Goal: Obtain resource: Obtain resource

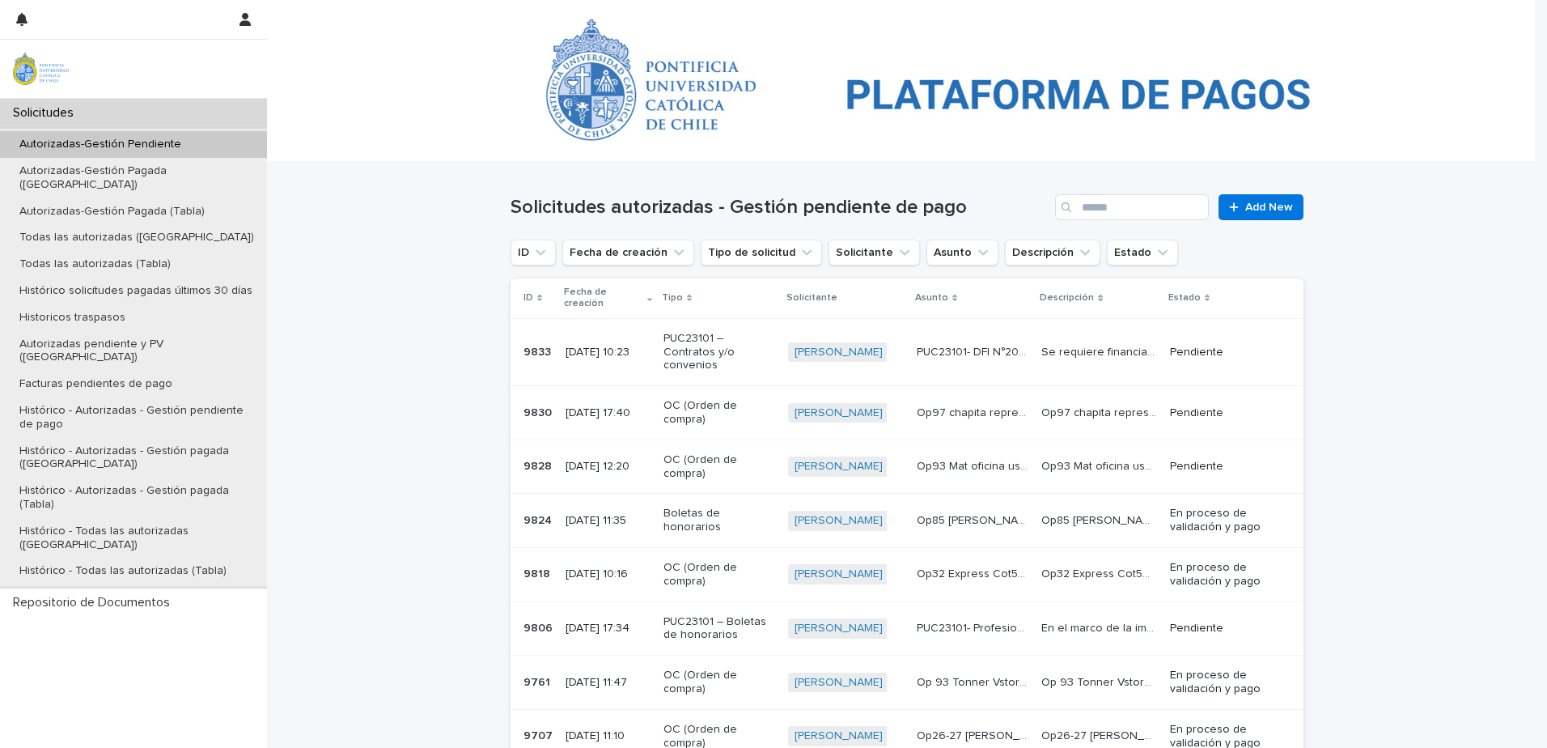
scroll to position [83, 0]
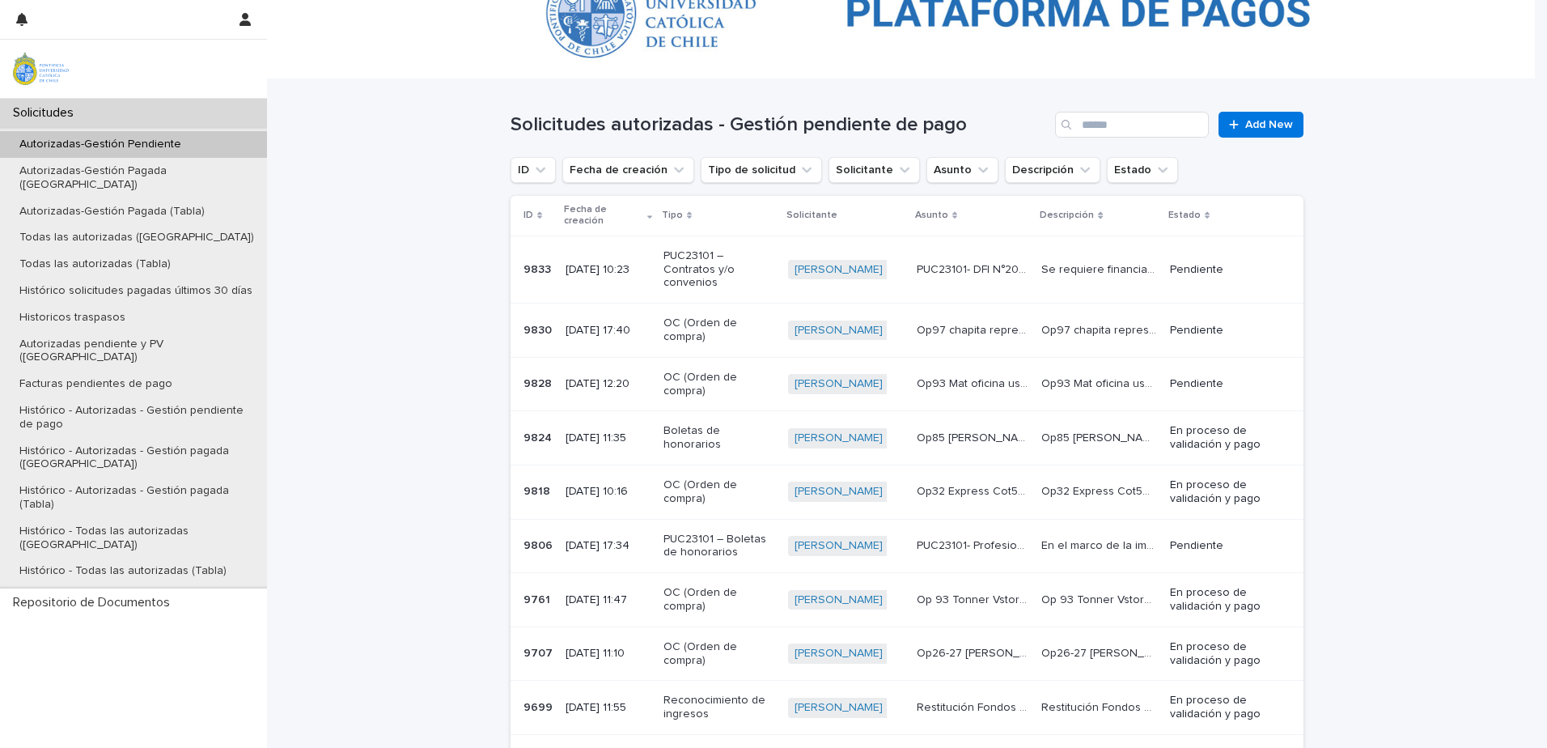
click at [692, 249] on p "PUC23101 – Contratos y/o convenios" at bounding box center [720, 269] width 112 height 40
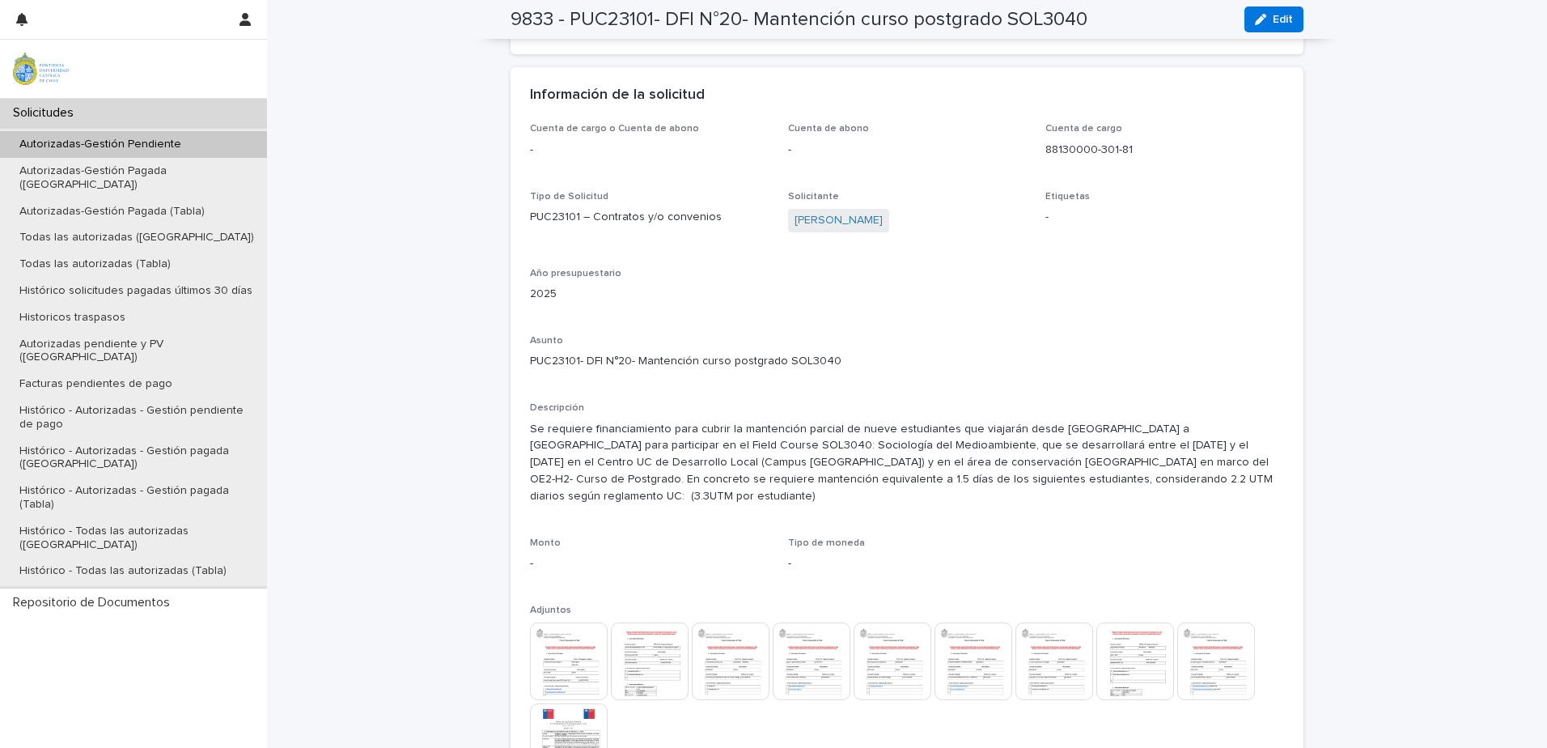
scroll to position [1509, 0]
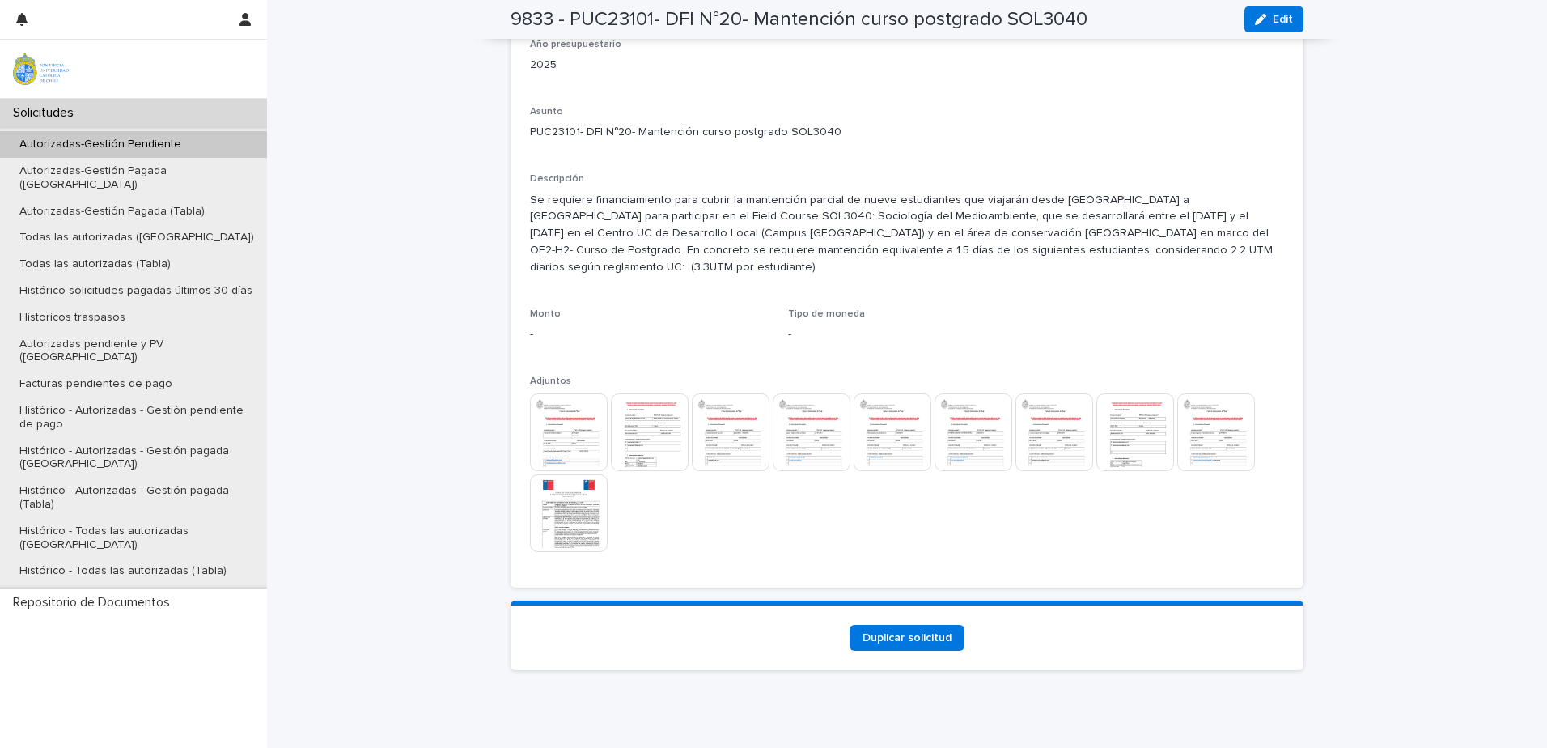
click at [519, 414] on div "Cuenta de cargo o Cuenta de abono - Cuenta de abono - Cuenta de cargo 88130000-…" at bounding box center [907, 241] width 793 height 694
click at [587, 408] on img at bounding box center [569, 432] width 78 height 78
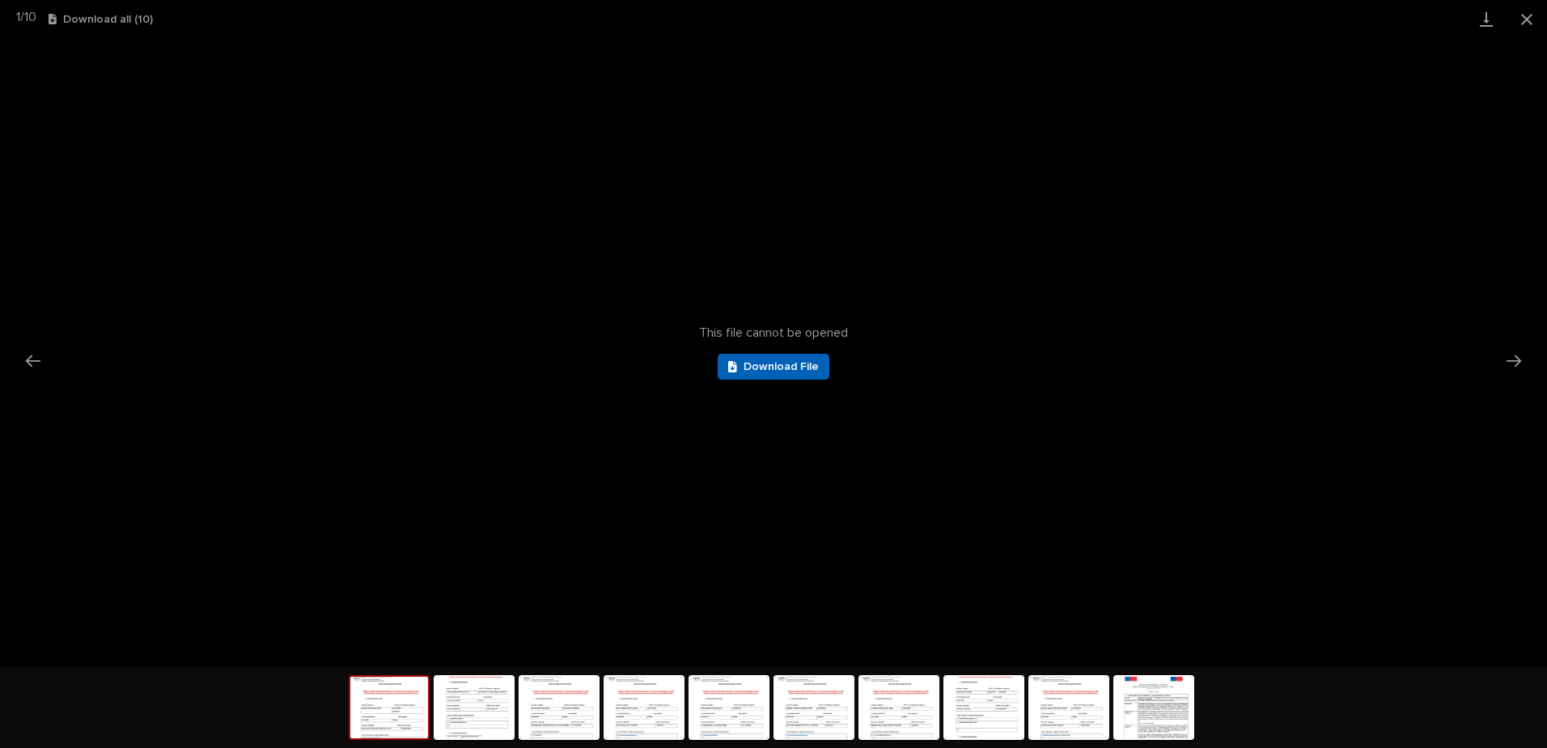
click at [770, 363] on span "Download File" at bounding box center [781, 366] width 75 height 11
click at [1523, 7] on button "Close gallery" at bounding box center [1527, 19] width 40 height 38
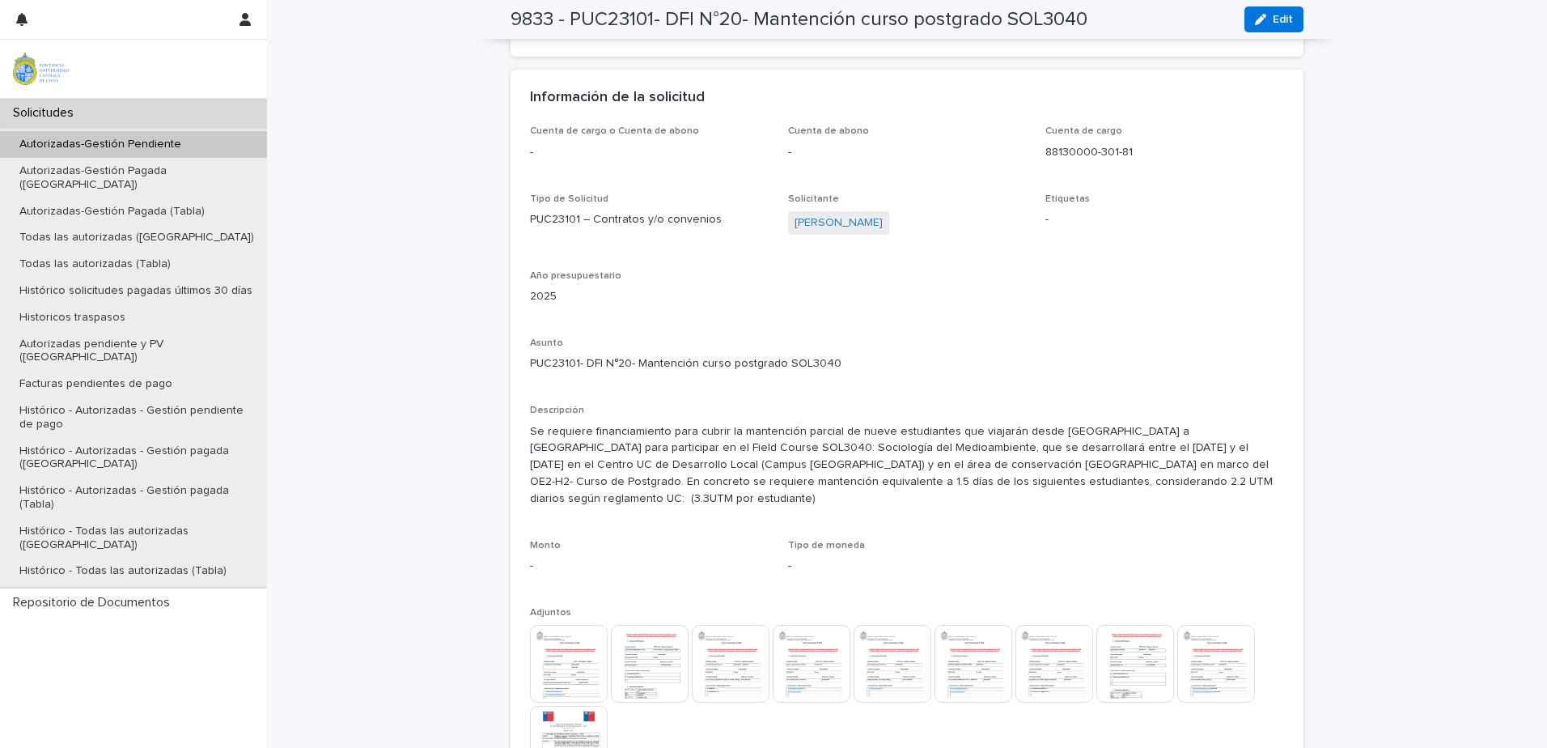
scroll to position [1266, 0]
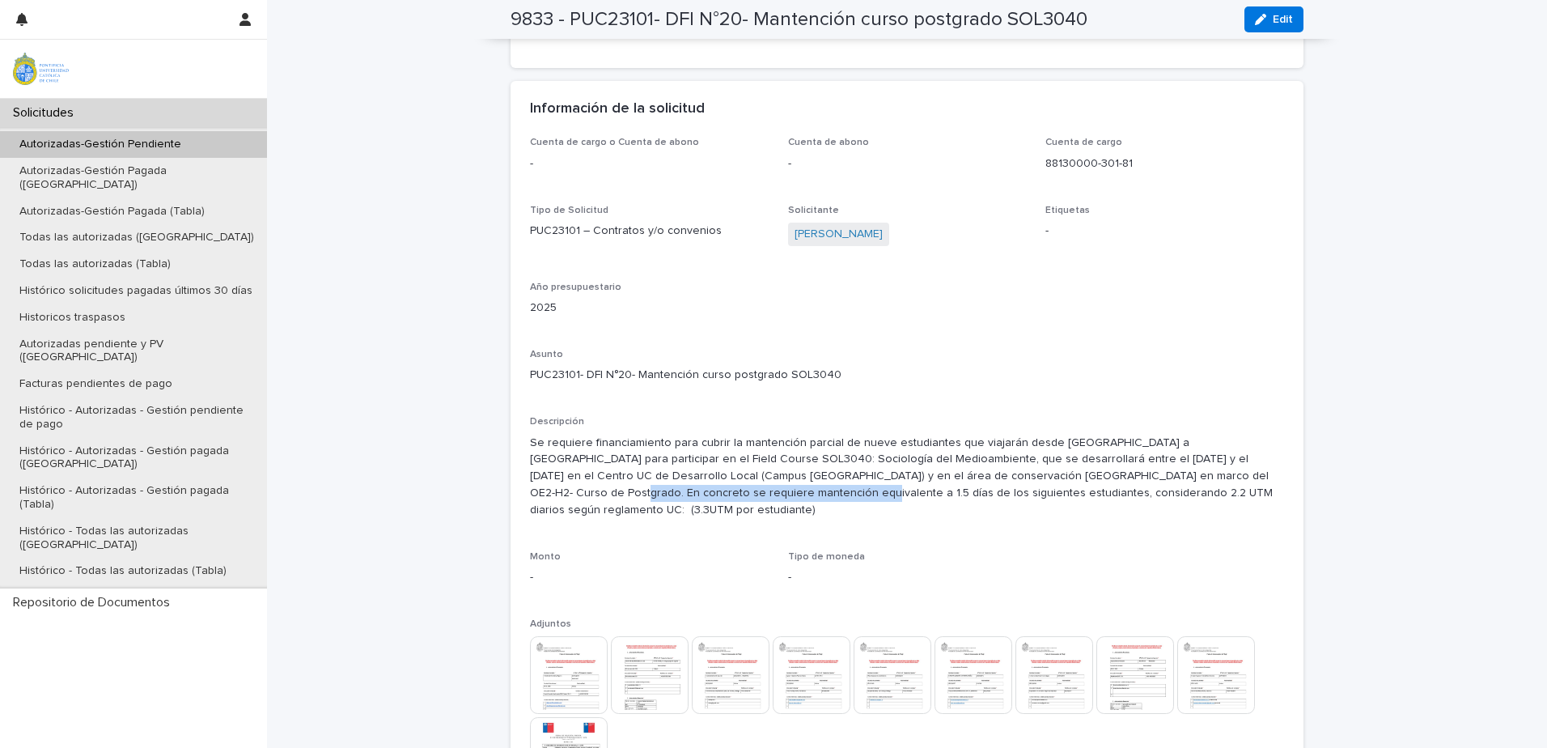
drag, startPoint x: 561, startPoint y: 487, endPoint x: 1080, endPoint y: 475, distance: 519.7
click at [1080, 475] on p "Se requiere financiamiento para cubrir la mantención parcial de nueve estudiant…" at bounding box center [907, 477] width 754 height 84
drag, startPoint x: 1080, startPoint y: 475, endPoint x: 902, endPoint y: 491, distance: 178.8
click at [902, 491] on p "Se requiere financiamiento para cubrir la mantención parcial de nueve estudiant…" at bounding box center [907, 477] width 754 height 84
drag, startPoint x: 863, startPoint y: 456, endPoint x: 1126, endPoint y: 452, distance: 263.0
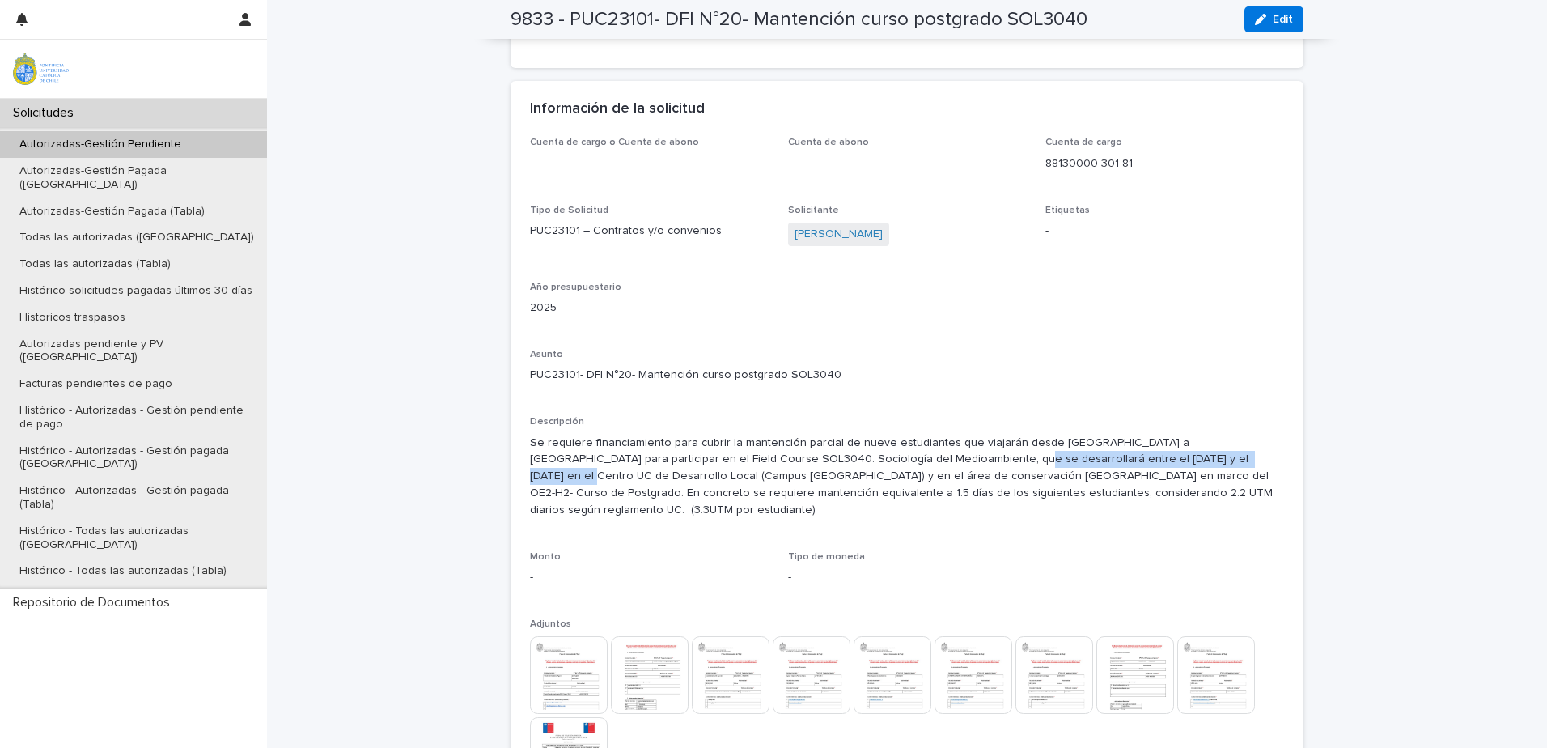
click at [1126, 452] on p "Se requiere financiamiento para cubrir la mantención parcial de nueve estudiant…" at bounding box center [907, 477] width 754 height 84
drag, startPoint x: 1032, startPoint y: 482, endPoint x: 1203, endPoint y: 479, distance: 171.6
click at [1203, 479] on p "Se requiere financiamiento para cubrir la mantención parcial de nueve estudiant…" at bounding box center [907, 477] width 754 height 84
drag, startPoint x: 776, startPoint y: 498, endPoint x: 951, endPoint y: 494, distance: 174.8
click at [951, 494] on p "Se requiere financiamiento para cubrir la mantención parcial de nueve estudiant…" at bounding box center [907, 477] width 754 height 84
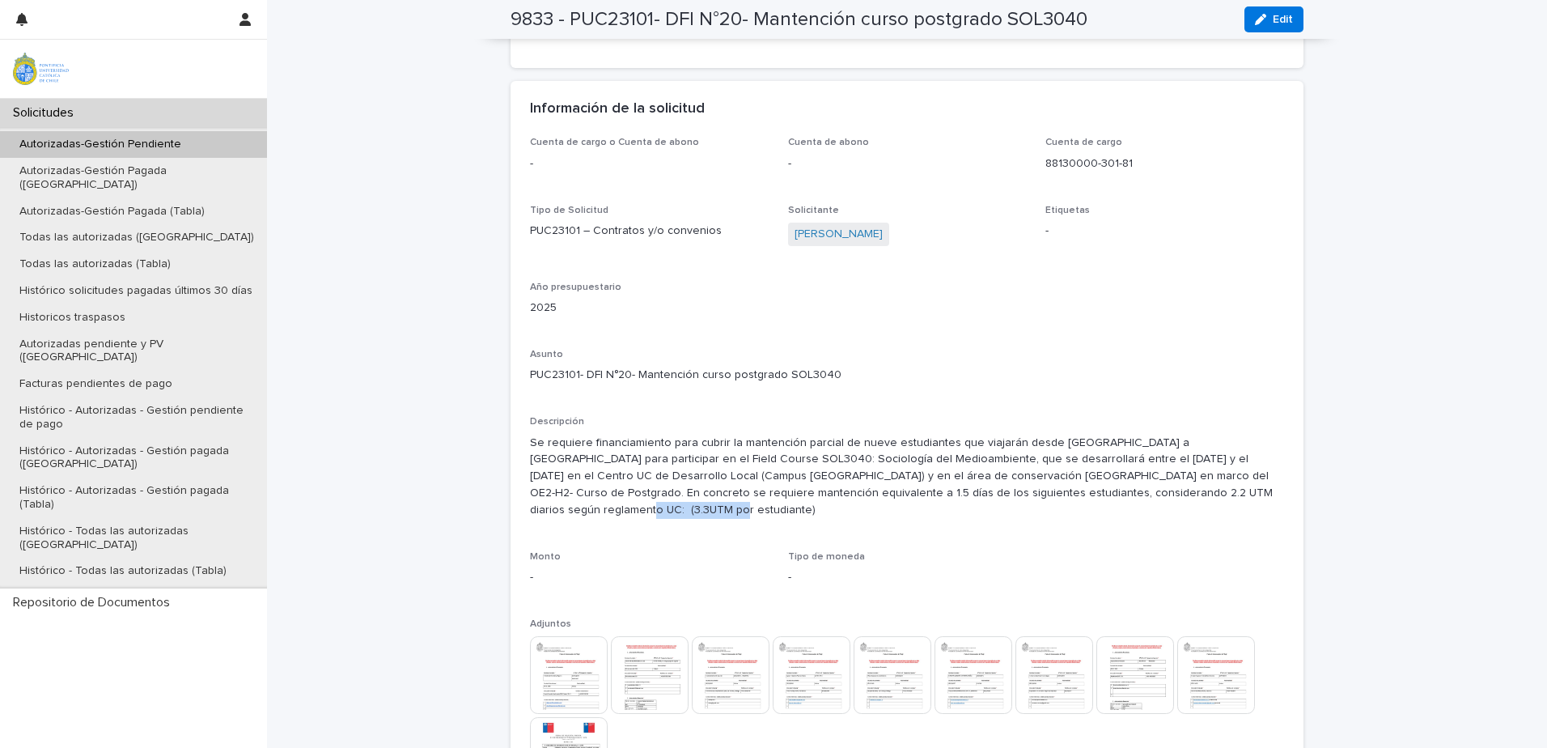
drag, startPoint x: 951, startPoint y: 494, endPoint x: 1127, endPoint y: 489, distance: 176.5
click at [1127, 489] on p "Se requiere financiamiento para cubrir la mantención parcial de nueve estudiant…" at bounding box center [907, 477] width 754 height 84
drag, startPoint x: 1039, startPoint y: 487, endPoint x: 1139, endPoint y: 492, distance: 100.5
click at [1139, 492] on p "Se requiere financiamiento para cubrir la mantención parcial de nueve estudiant…" at bounding box center [907, 477] width 754 height 84
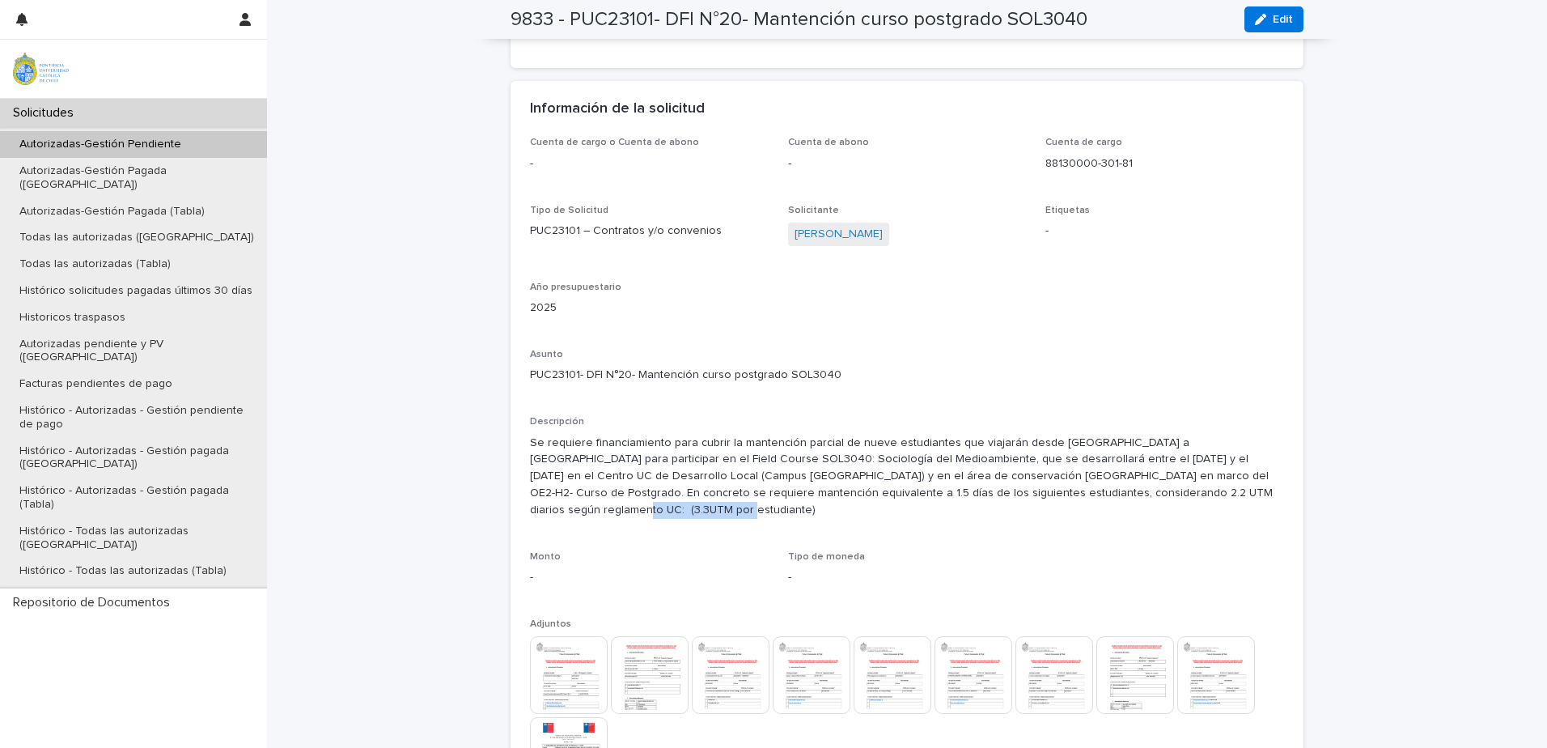
click at [213, 150] on div "Autorizadas-Gestión Pendiente" at bounding box center [133, 144] width 267 height 27
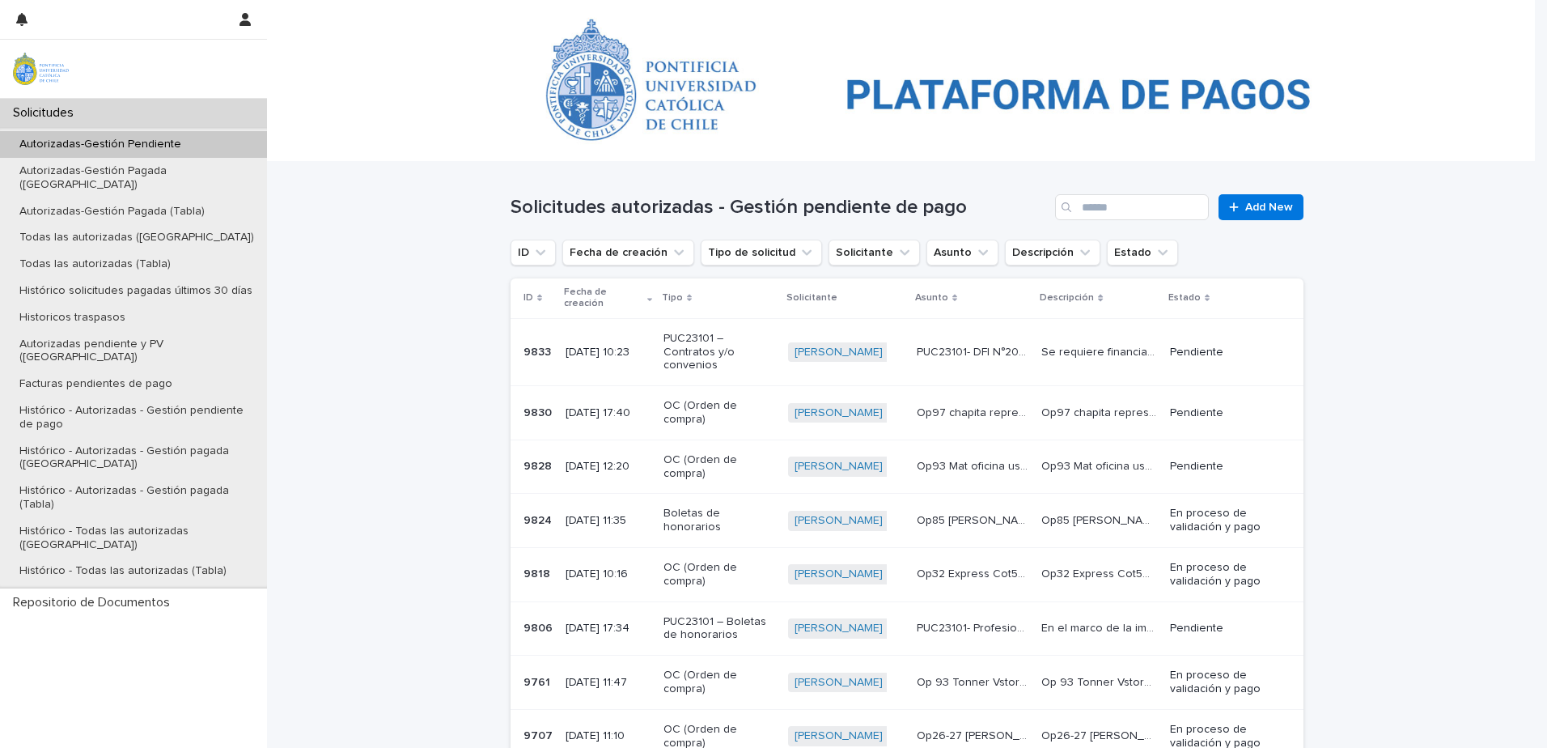
click at [682, 334] on p "PUC23101 – Contratos y/o convenios" at bounding box center [720, 352] width 112 height 40
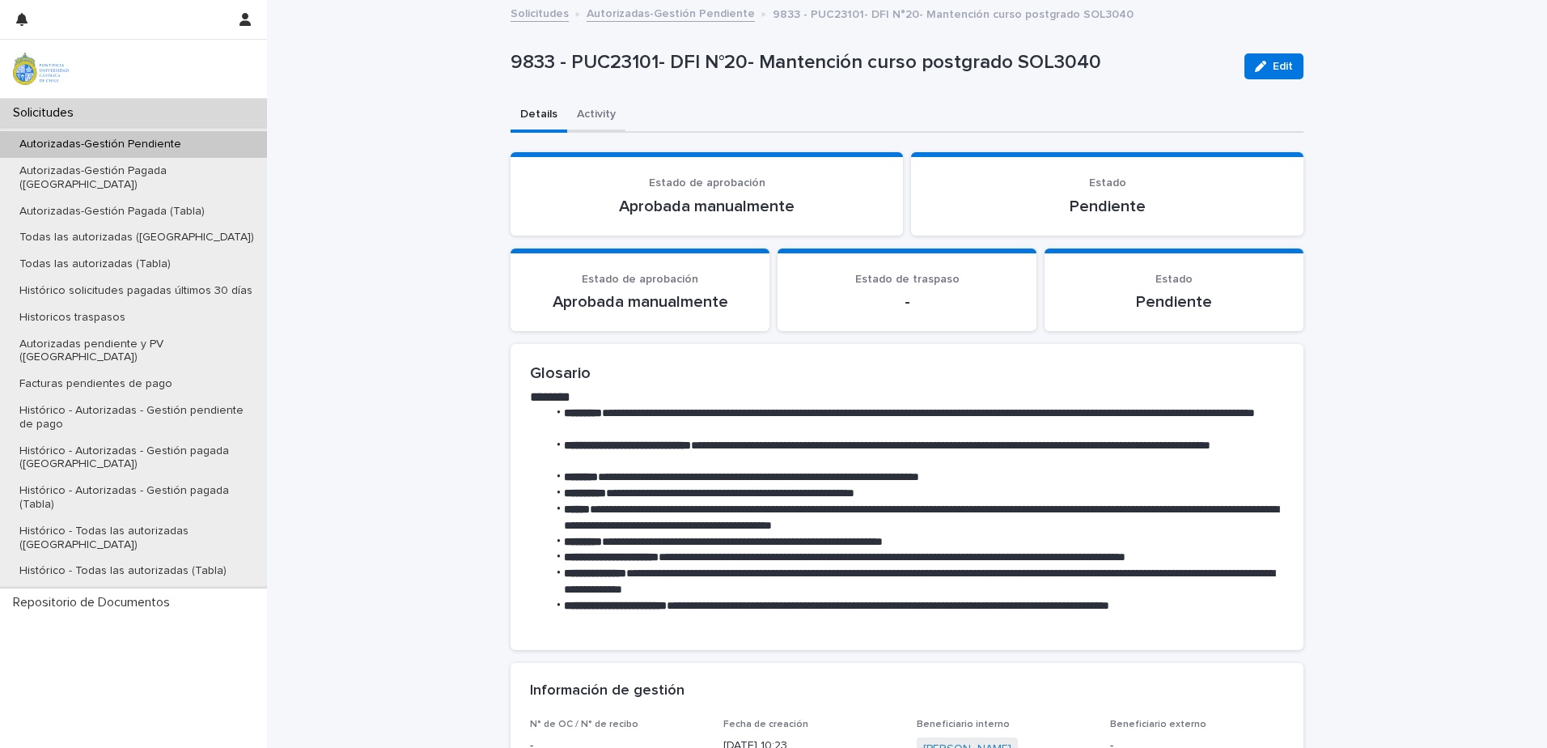
click at [609, 106] on button "Activity" at bounding box center [596, 116] width 58 height 34
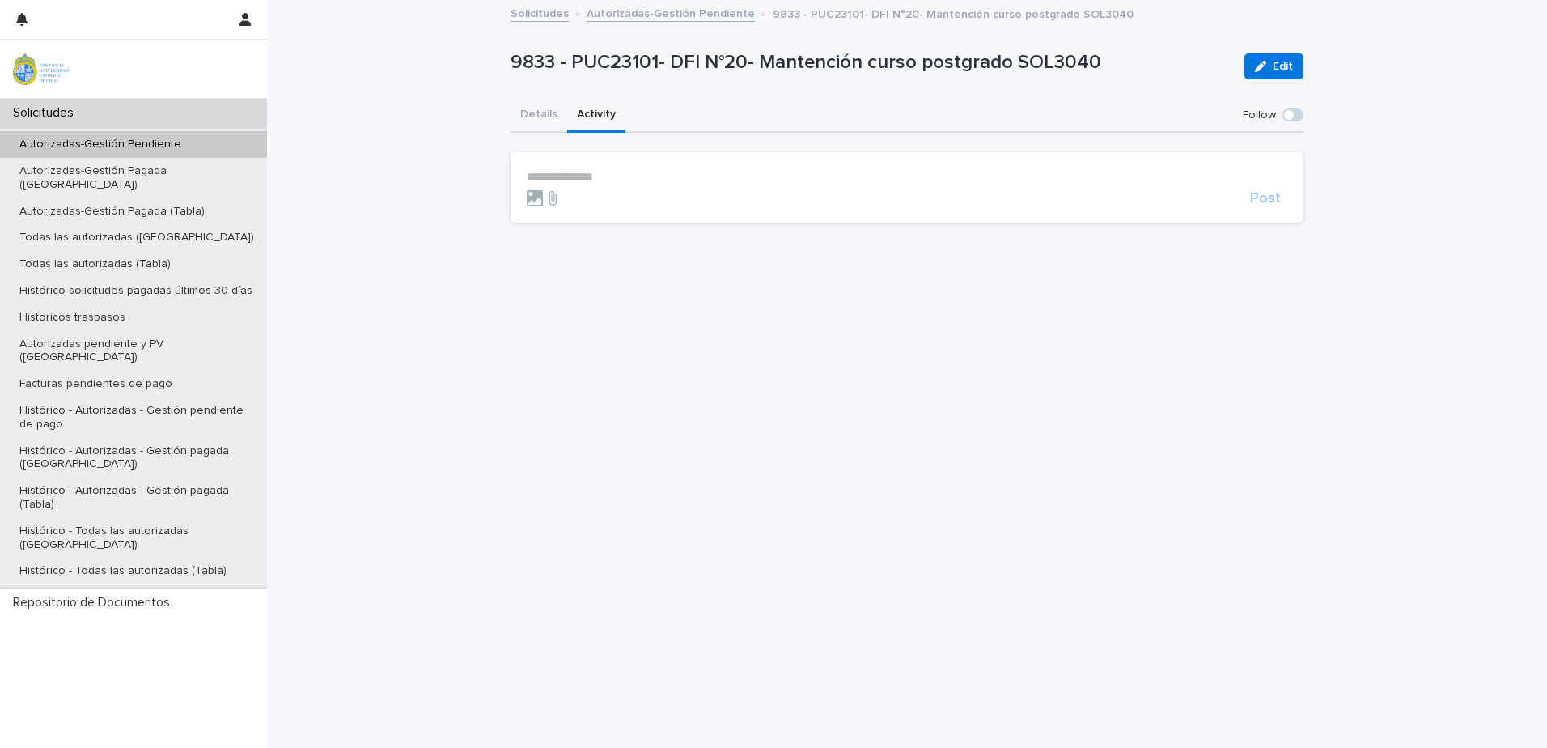
click at [581, 123] on button "Activity" at bounding box center [596, 116] width 58 height 34
click at [638, 176] on p "**********" at bounding box center [907, 177] width 761 height 14
click at [506, 111] on div "**********" at bounding box center [907, 355] width 809 height 706
click at [527, 117] on button "Details" at bounding box center [539, 116] width 57 height 34
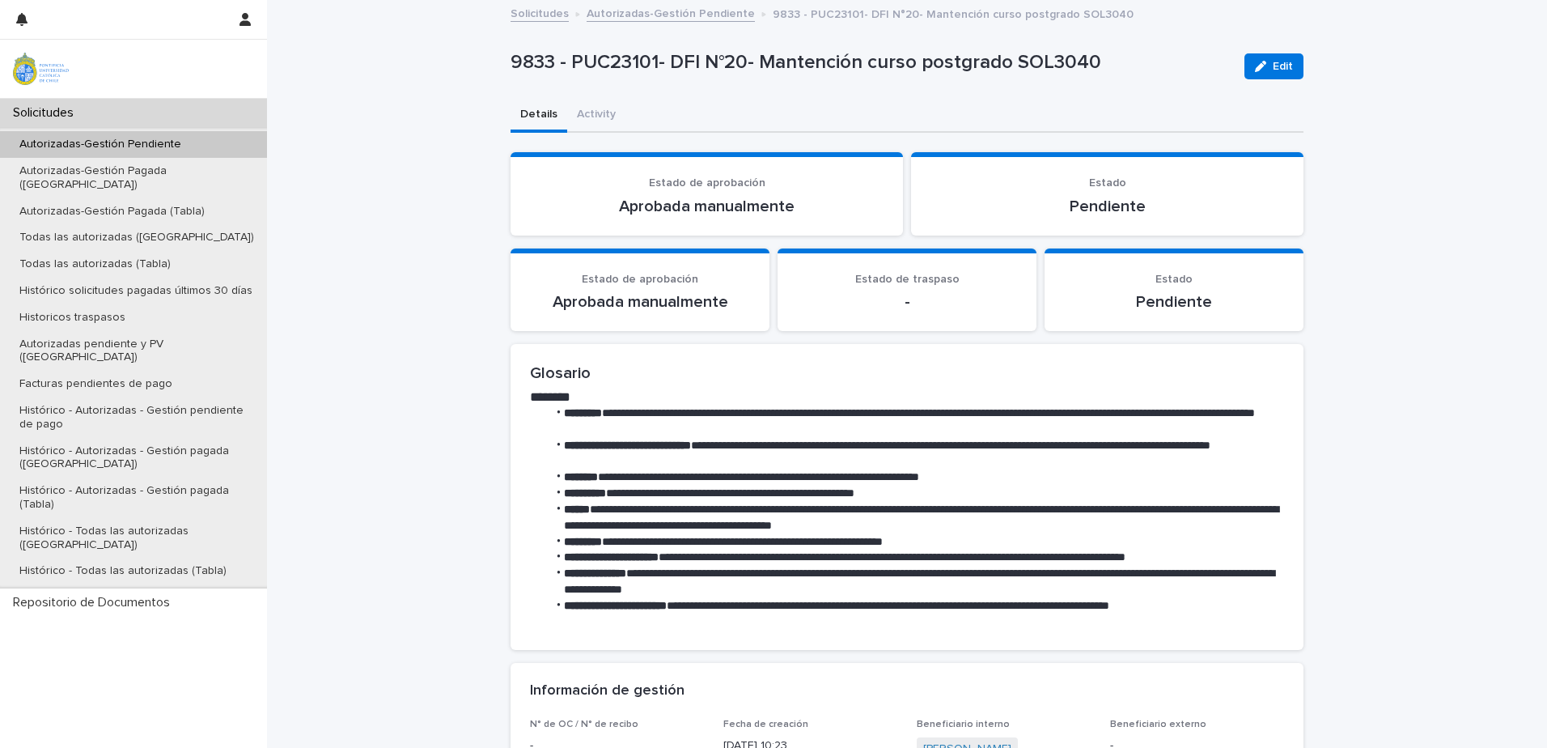
click at [153, 154] on div "Autorizadas-Gestión Pendiente" at bounding box center [133, 144] width 267 height 27
